Goal: Navigation & Orientation: Go to known website

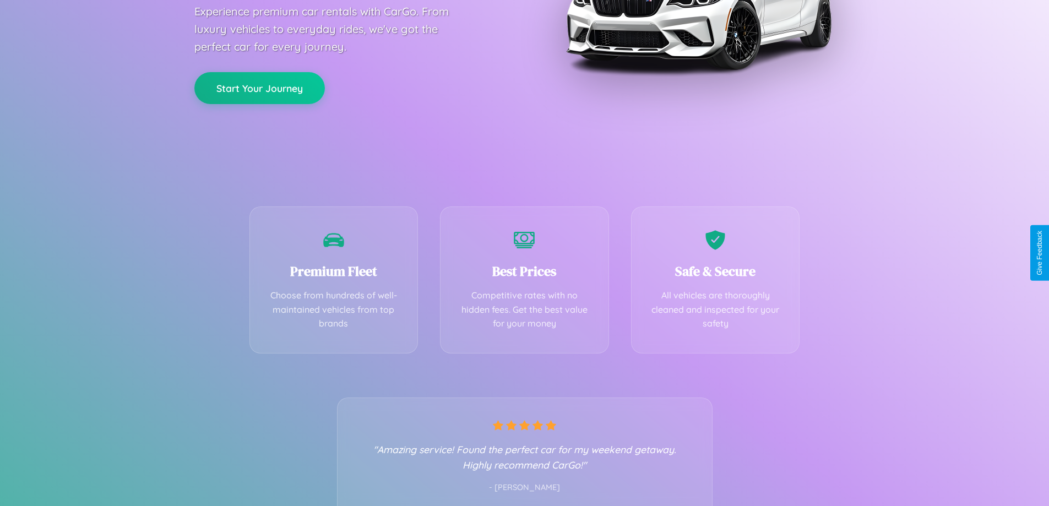
scroll to position [217, 0]
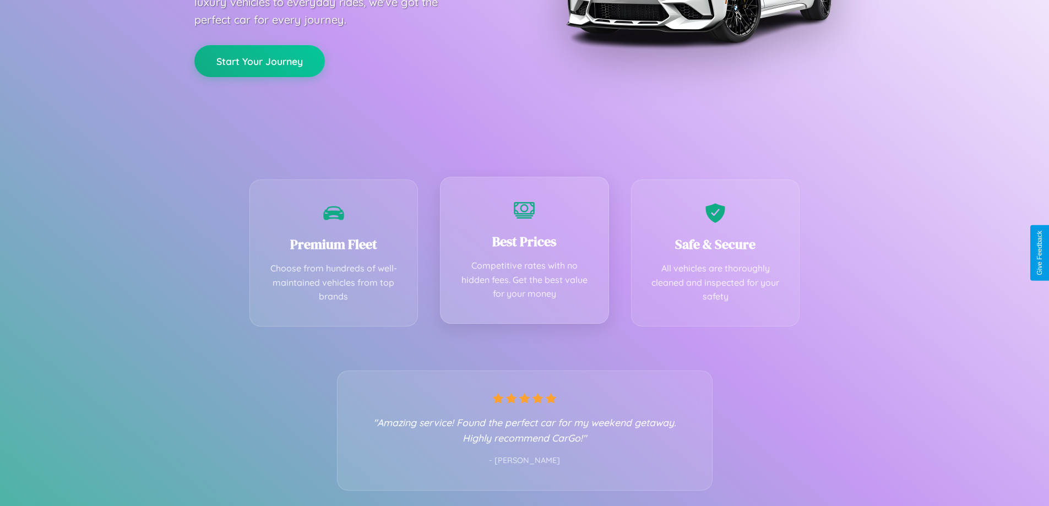
click at [524, 253] on div "Best Prices Competitive rates with no hidden fees. Get the best value for your …" at bounding box center [524, 250] width 169 height 147
click at [259, 60] on button "Start Your Journey" at bounding box center [259, 60] width 130 height 32
click at [259, 59] on button "Start Your Journey" at bounding box center [259, 60] width 130 height 32
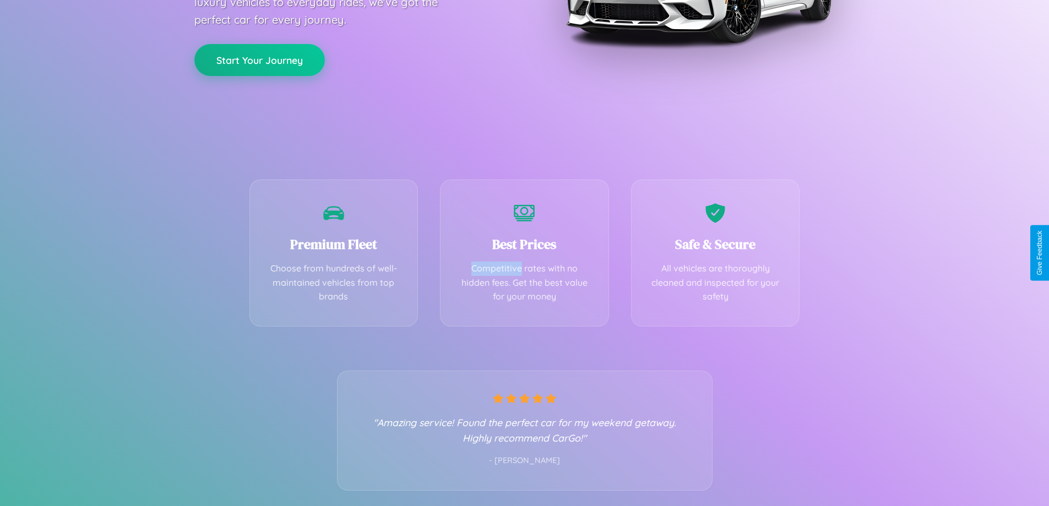
click at [259, 59] on button "Start Your Journey" at bounding box center [259, 60] width 130 height 32
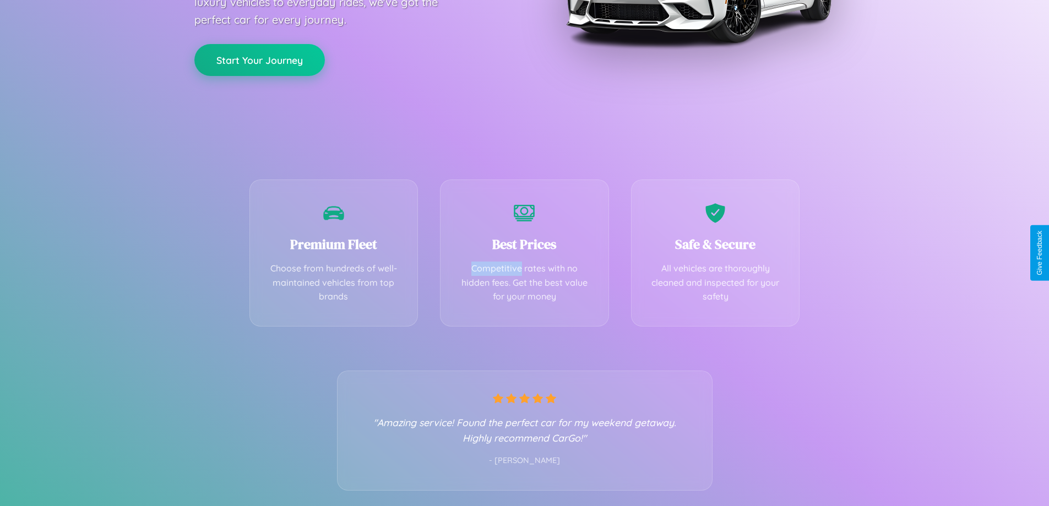
click at [259, 59] on button "Start Your Journey" at bounding box center [259, 60] width 130 height 32
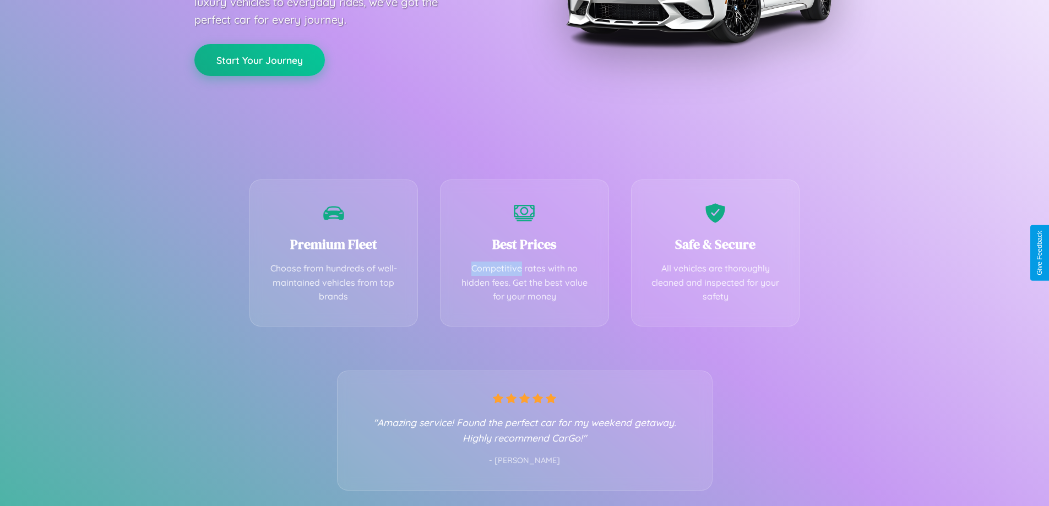
click at [259, 59] on button "Start Your Journey" at bounding box center [259, 60] width 130 height 32
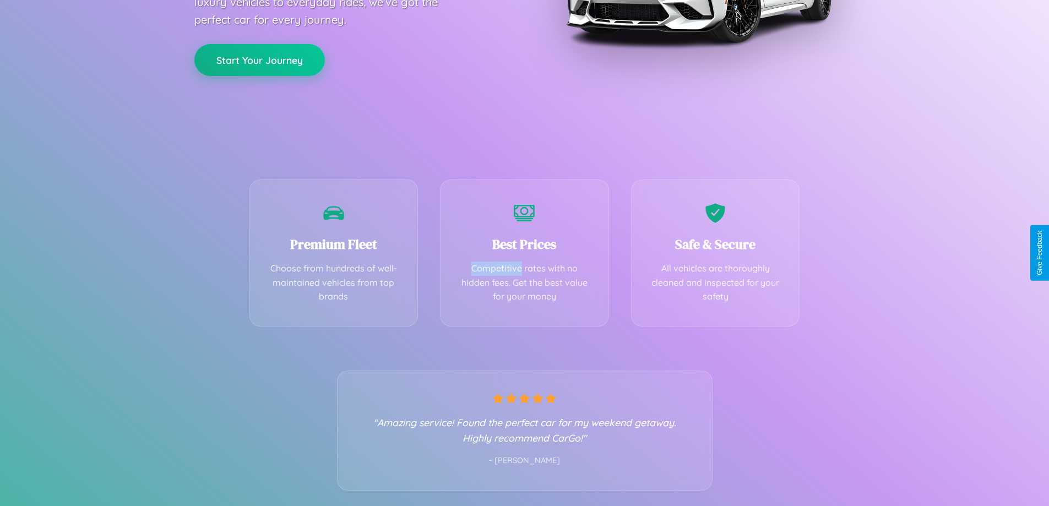
click at [259, 59] on button "Start Your Journey" at bounding box center [259, 60] width 130 height 32
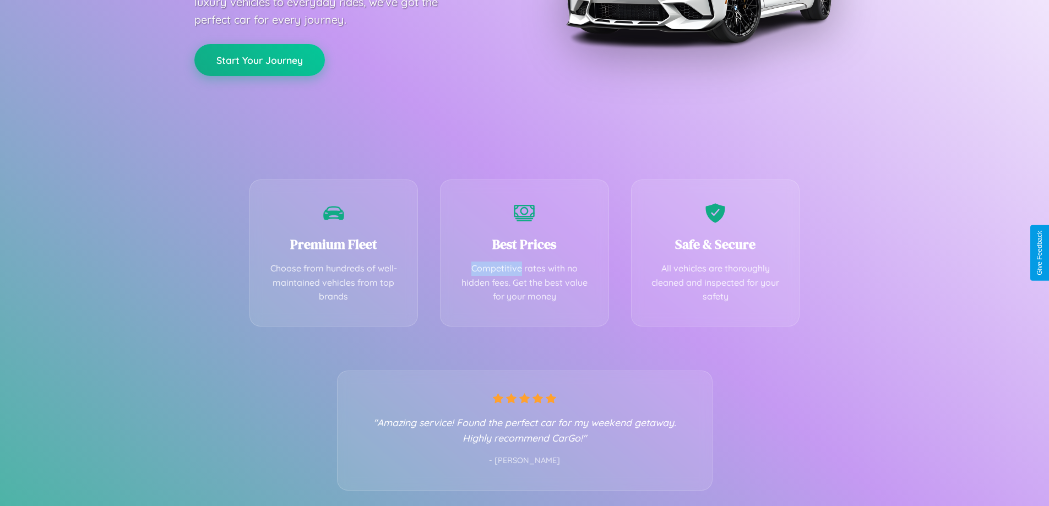
click at [259, 59] on button "Start Your Journey" at bounding box center [259, 60] width 130 height 32
